Goal: Information Seeking & Learning: Learn about a topic

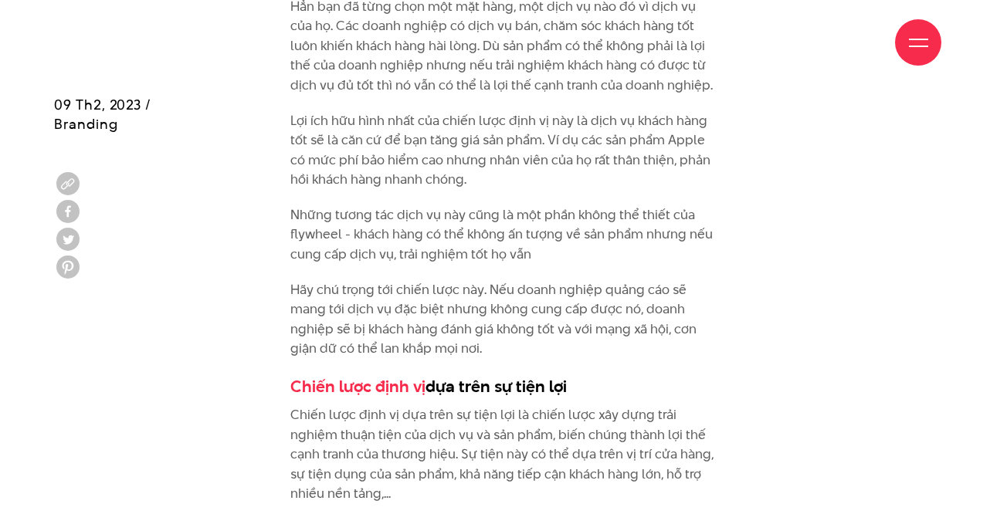
scroll to position [2459, 0]
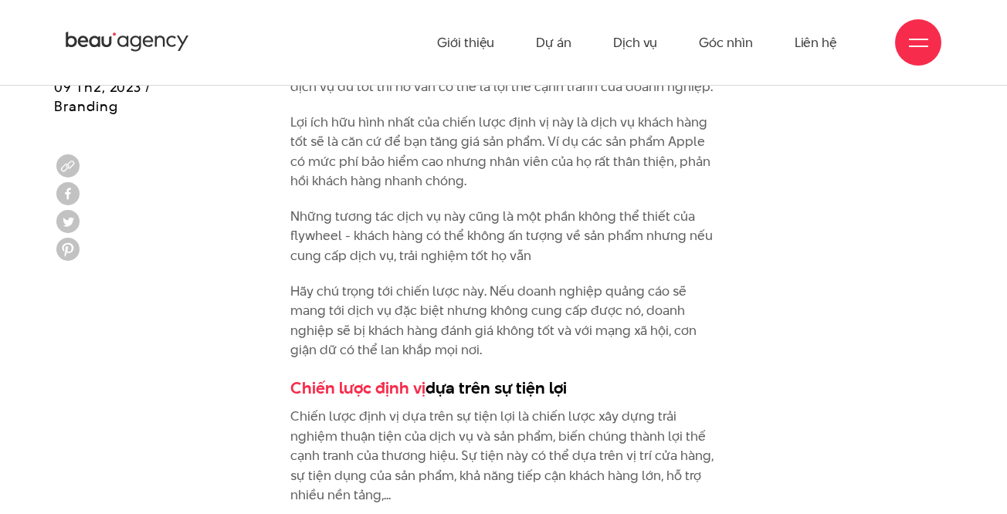
drag, startPoint x: 571, startPoint y: 330, endPoint x: 426, endPoint y: 327, distance: 145.2
click at [426, 376] on h3 "Chiến lược định vị dựa trên sự tiện lợi" at bounding box center [503, 387] width 426 height 23
copy h3 "dựa trên sự tiện lợi"
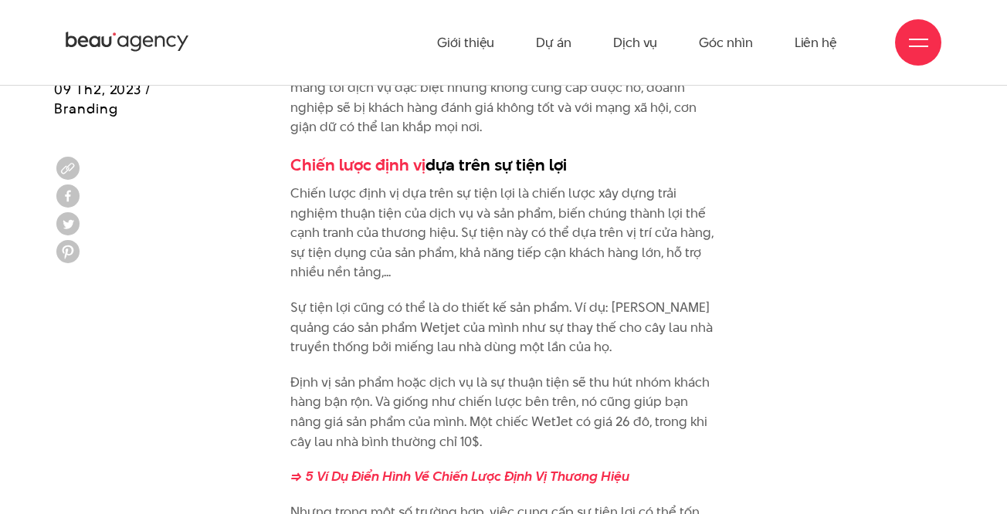
scroll to position [2682, 0]
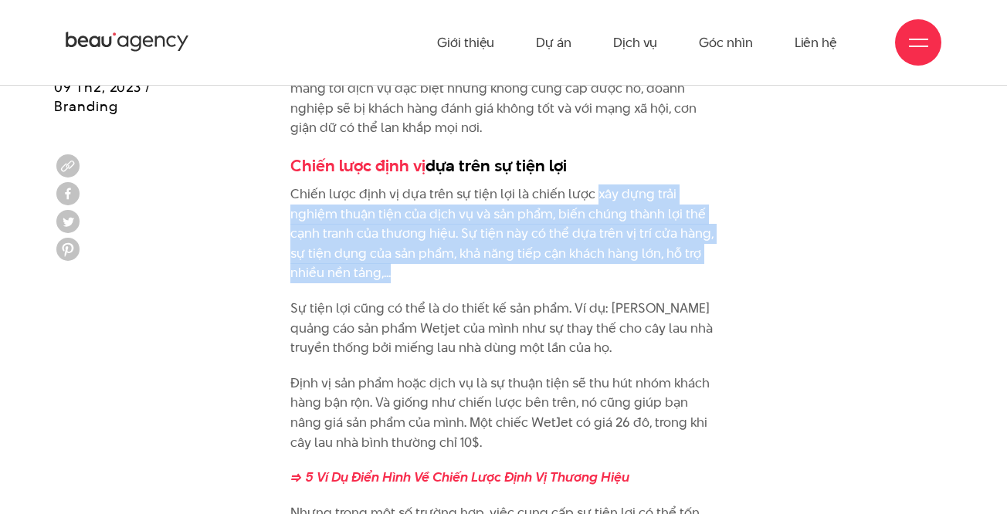
drag, startPoint x: 594, startPoint y: 132, endPoint x: 483, endPoint y: 222, distance: 143.3
click at [483, 222] on p "Chiến lược định vị dựa trên sự tiện lợi là chiến lược xây dựng trải nghiệm thuậ…" at bounding box center [503, 234] width 426 height 99
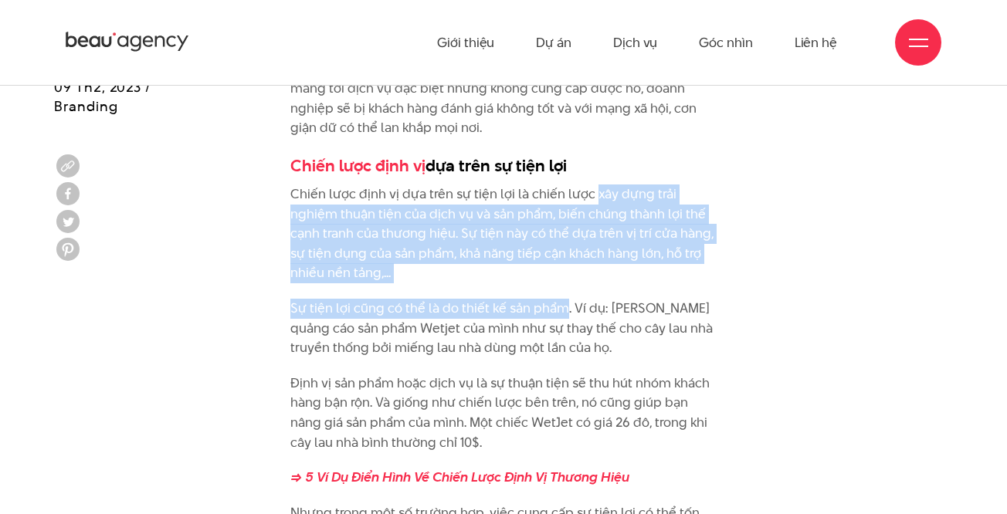
drag, startPoint x: 563, startPoint y: 248, endPoint x: 592, endPoint y: 131, distance: 120.2
copy div "xây dựng trải nghiệm thuận tiện của dịch vụ và sản phẩm, biến chúng thành lợi t…"
click at [502, 299] on p "Sự tiện lợi cũng có thể là do thiết kế sản phẩm. Ví dụ: [PERSON_NAME] quảng cáo…" at bounding box center [503, 328] width 426 height 59
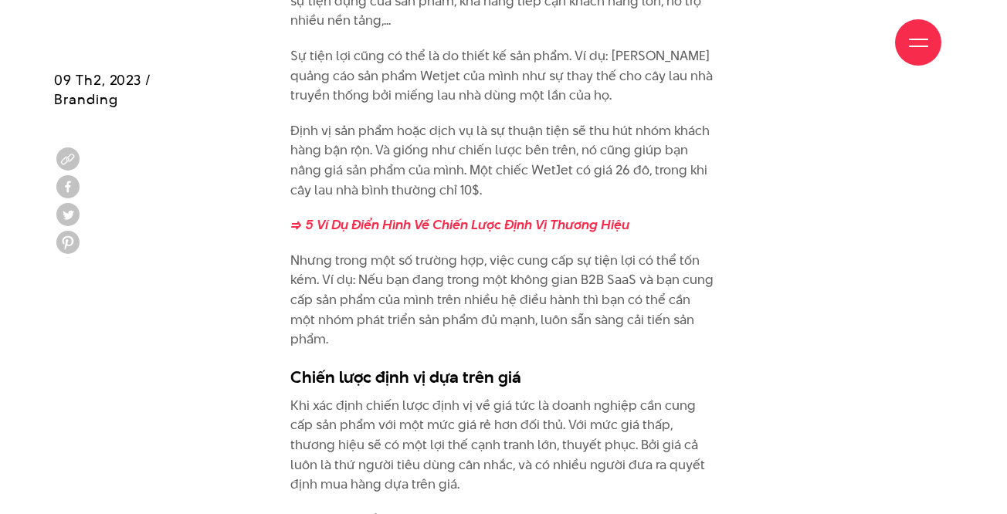
scroll to position [2960, 0]
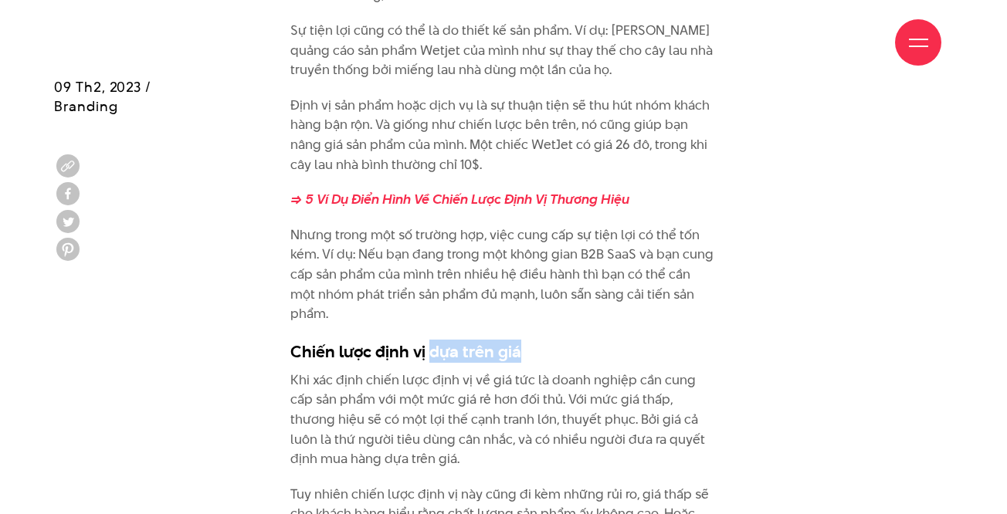
drag, startPoint x: 532, startPoint y: 269, endPoint x: 426, endPoint y: 264, distance: 105.9
click at [426, 340] on h3 "Chiến lược định vị dựa trên giá" at bounding box center [503, 351] width 426 height 23
copy h3 "dựa trên giá"
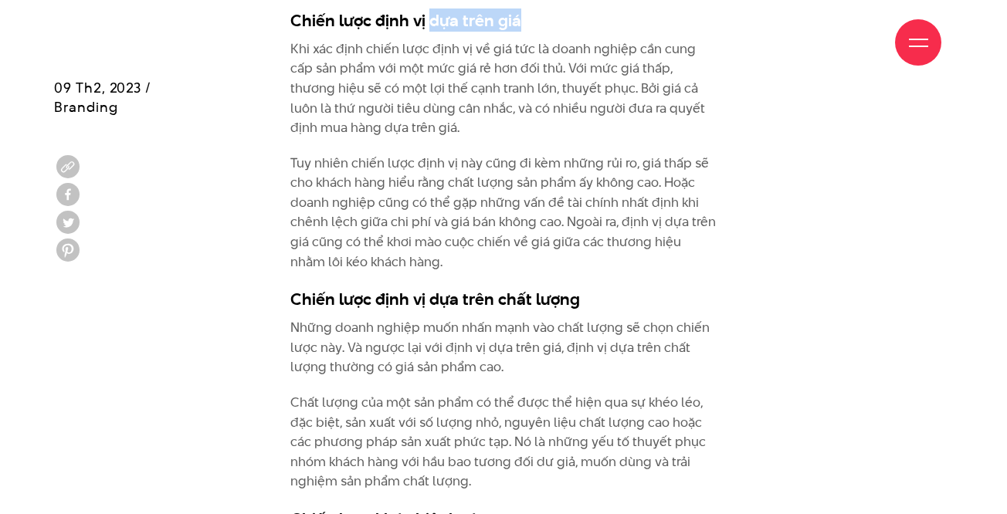
scroll to position [3292, 0]
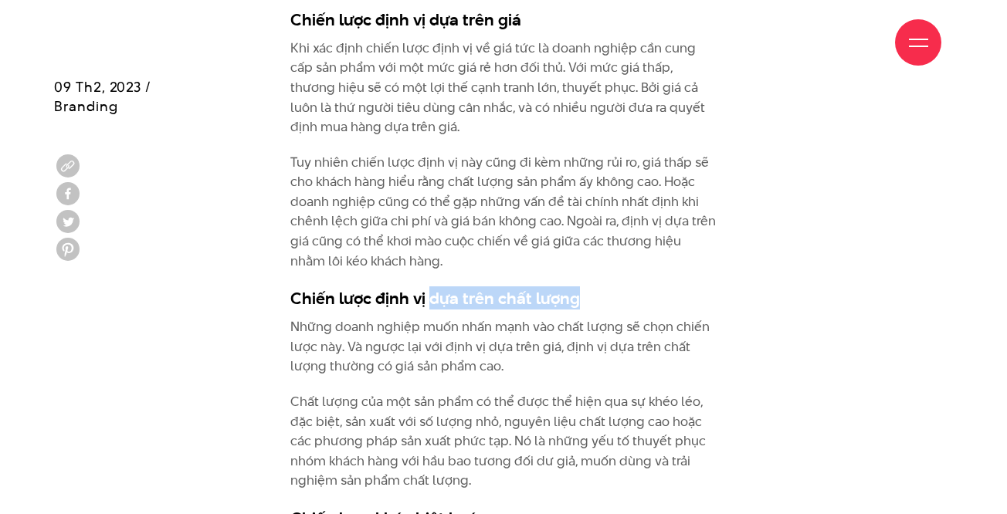
drag, startPoint x: 581, startPoint y: 212, endPoint x: 430, endPoint y: 213, distance: 151.3
click at [430, 286] on h3 "Chiến lược định vị dựa trên chất lượng" at bounding box center [503, 297] width 426 height 23
copy h3 "dựa trên chất lượng"
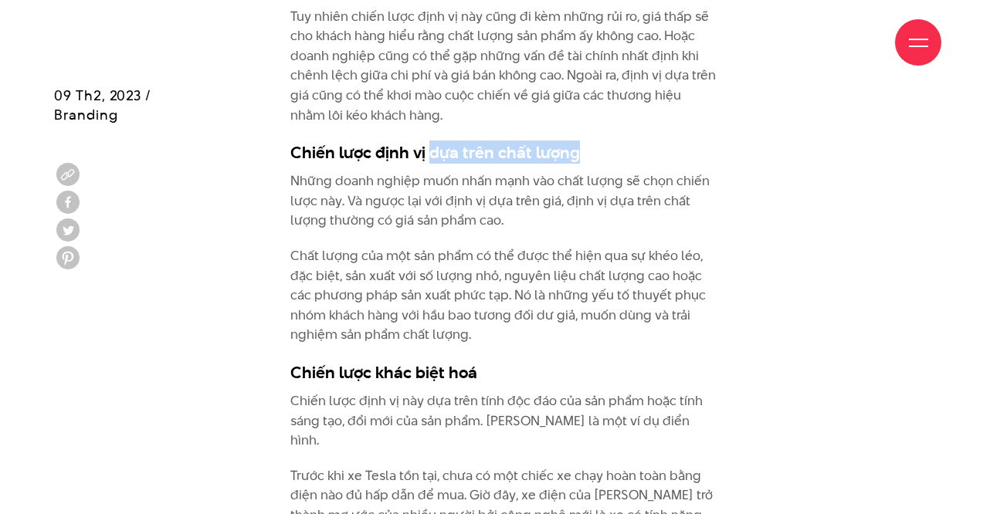
scroll to position [3446, 0]
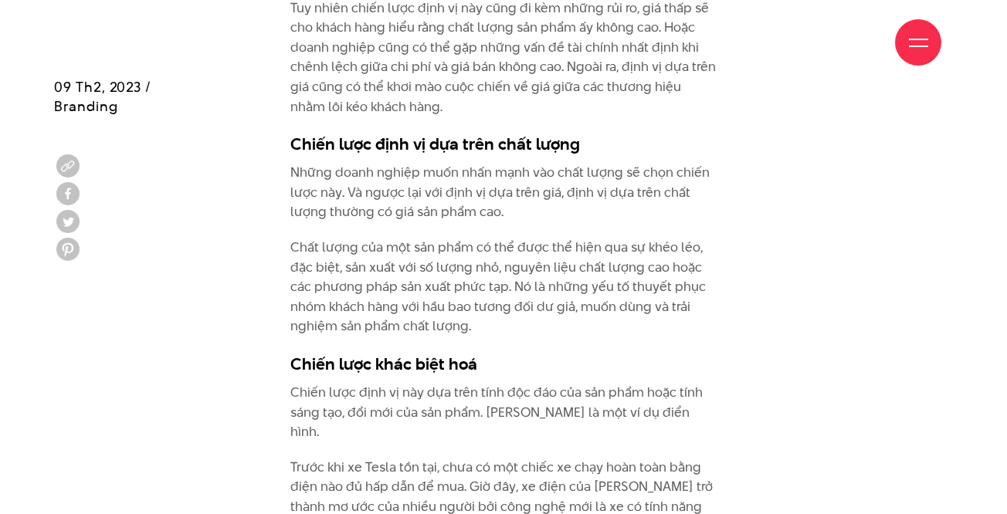
click at [383, 352] on h3 "Chiến lược khác biệt hoá" at bounding box center [503, 363] width 426 height 23
drag, startPoint x: 377, startPoint y: 288, endPoint x: 476, endPoint y: 286, distance: 98.9
click at [476, 352] on h3 "Chiến lược khác biệt hoá" at bounding box center [503, 363] width 426 height 23
copy h3 "khác biệt hoá"
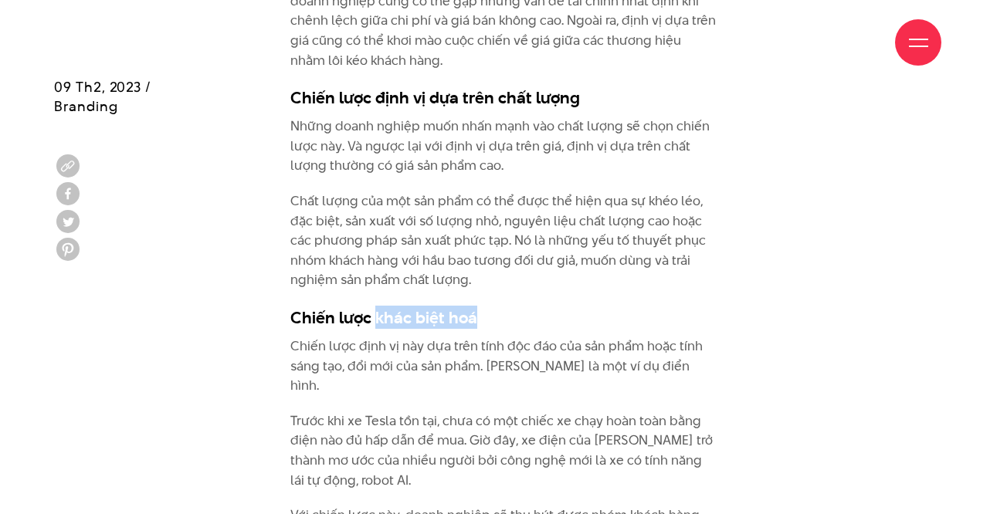
scroll to position [3500, 0]
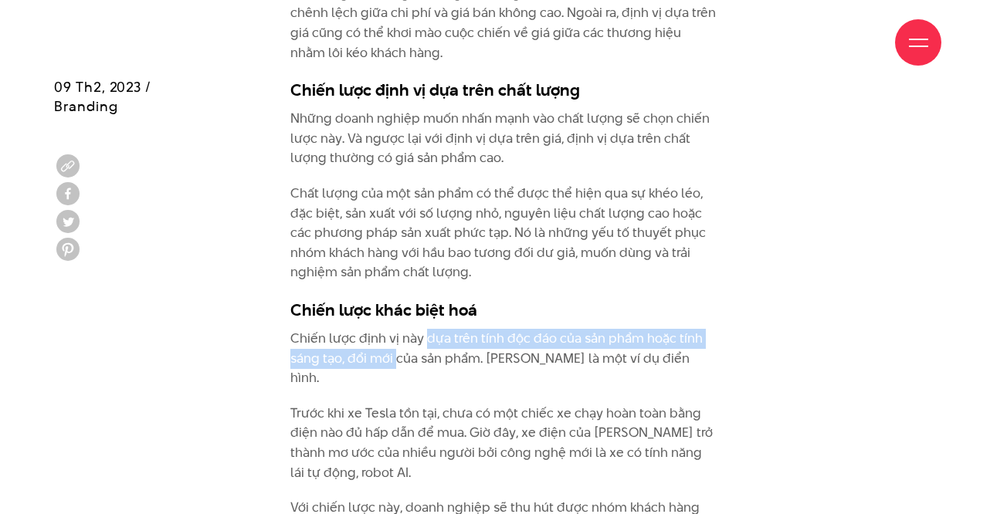
drag, startPoint x: 427, startPoint y: 260, endPoint x: 395, endPoint y: 281, distance: 38.6
click at [395, 329] on p "Chiến lược định vị này dựa trên tính độc đáo của sản phẩm hoặc tính sáng tạo, đ…" at bounding box center [503, 358] width 426 height 59
copy p "dựa trên tính độc đáo của sản phẩm hoặc tính sáng tạo, đổi mới"
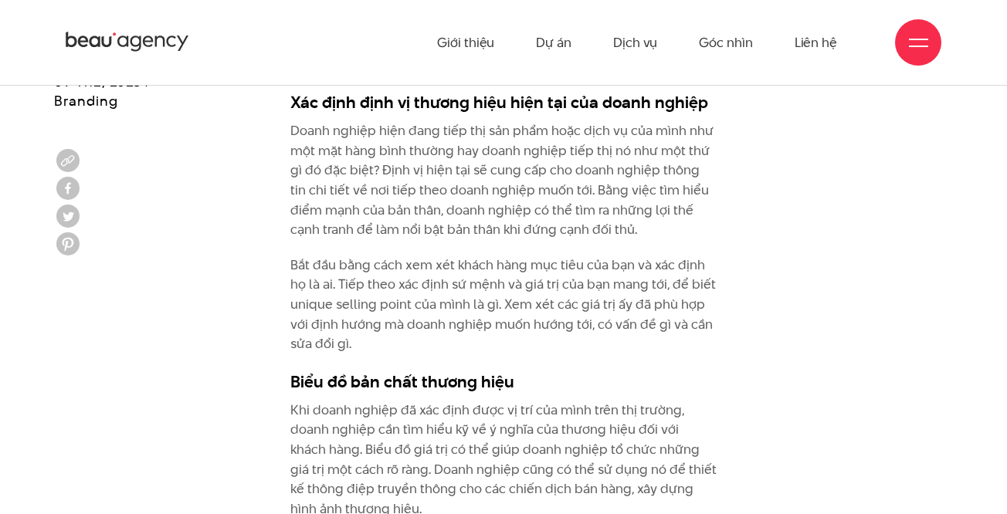
scroll to position [4203, 0]
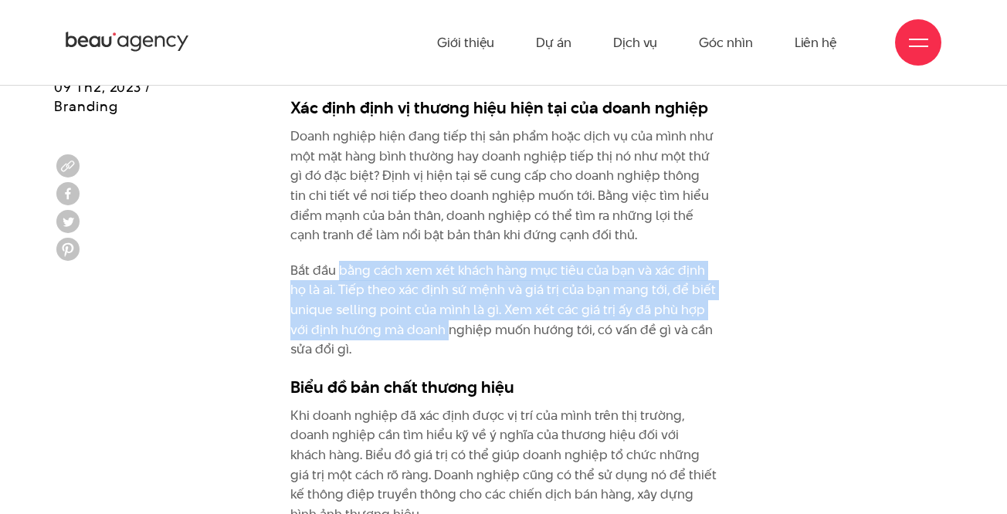
drag, startPoint x: 338, startPoint y: 167, endPoint x: 450, endPoint y: 222, distance: 125.0
click at [450, 261] on p "Bắt đầu bằng cách xem xét khách hàng mục tiêu của bạn và xác định họ là ai. Tiế…" at bounding box center [503, 310] width 426 height 99
click at [455, 261] on p "Bắt đầu bằng cách xem xét khách hàng mục tiêu của bạn và xác định họ là ai. Tiế…" at bounding box center [503, 310] width 426 height 99
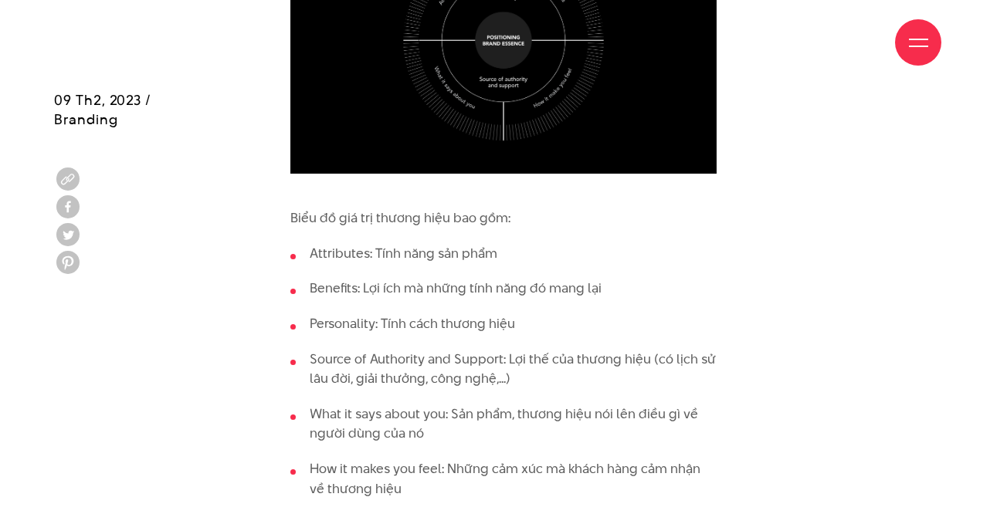
scroll to position [4876, 0]
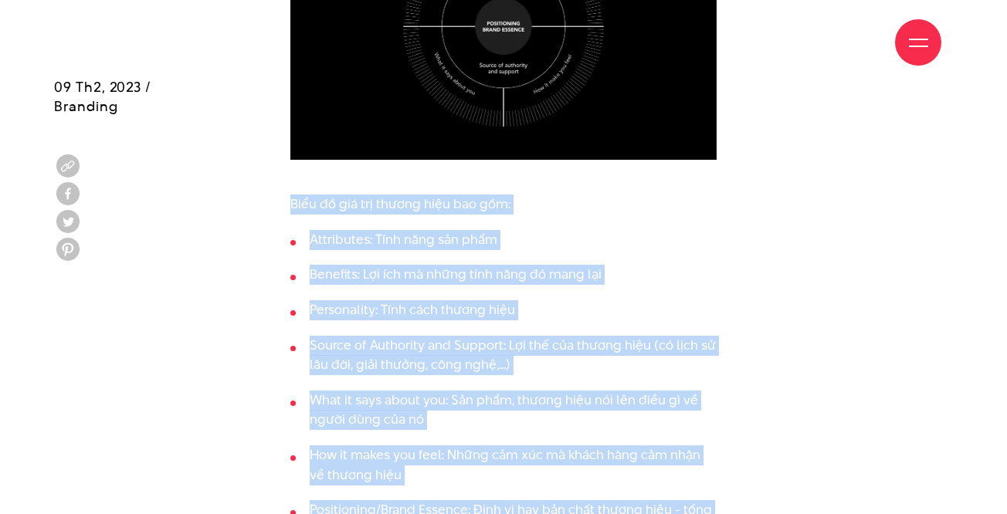
drag, startPoint x: 290, startPoint y: 100, endPoint x: 537, endPoint y: 438, distance: 419.3
copy div "Biểu đồ giá trị thương hiệu bao gồm: Attributes: Tính năng sản phẩm Benefits: L…"
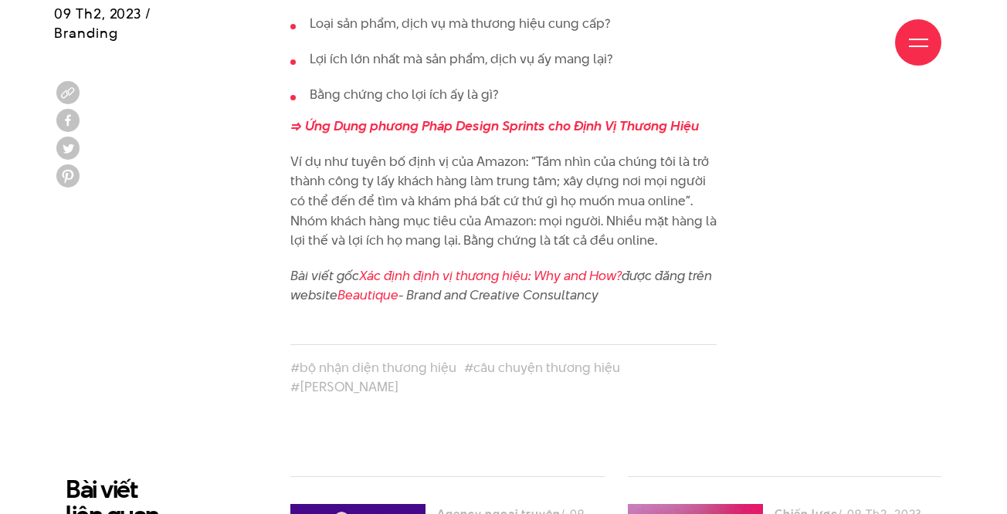
scroll to position [7324, 0]
